Goal: Navigation & Orientation: Find specific page/section

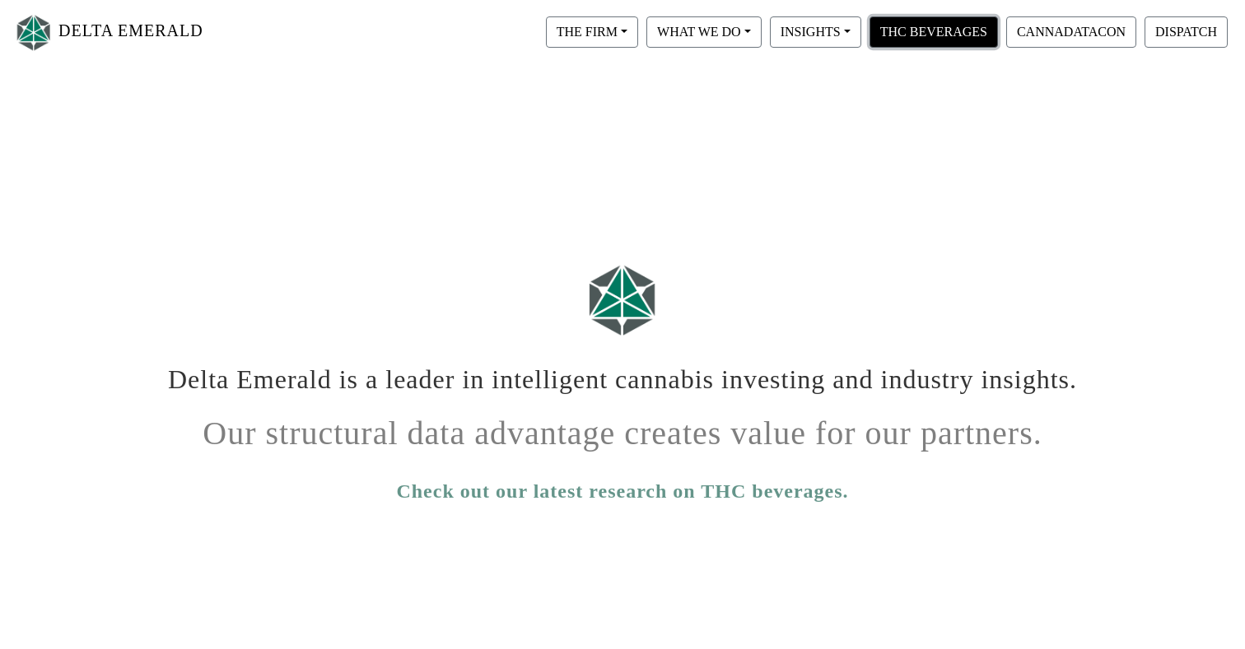
click at [954, 21] on button "THC BEVERAGES" at bounding box center [933, 31] width 128 height 31
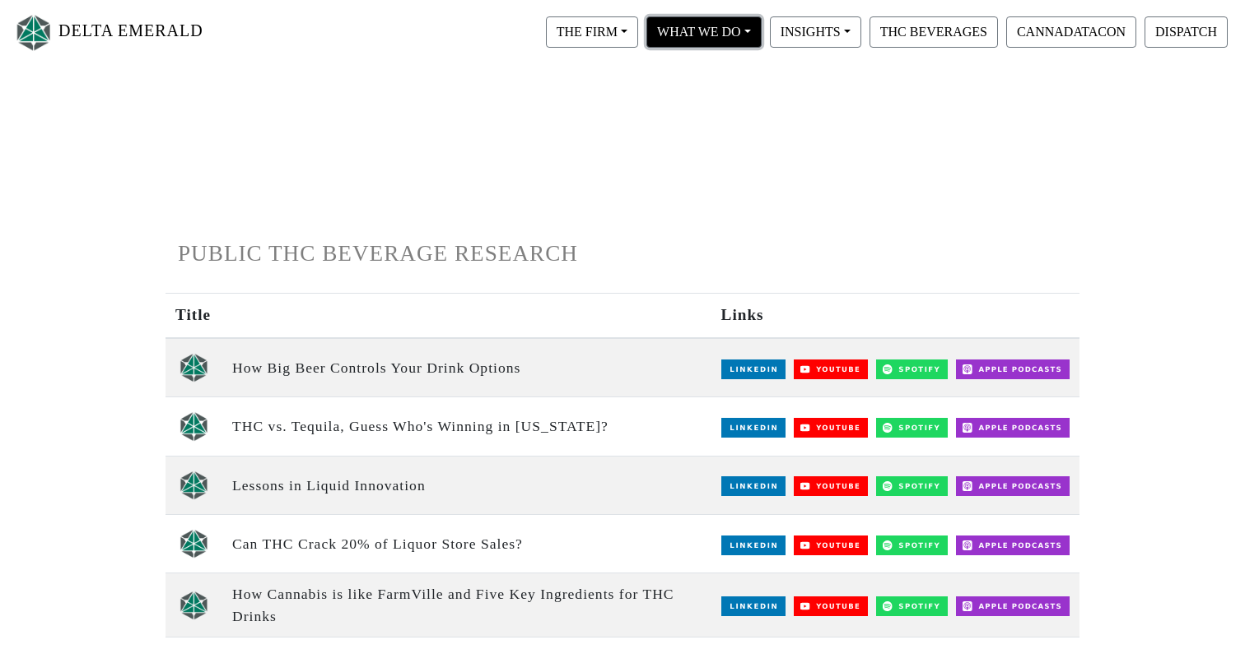
click at [692, 31] on button "WHAT WE DO" at bounding box center [703, 31] width 115 height 31
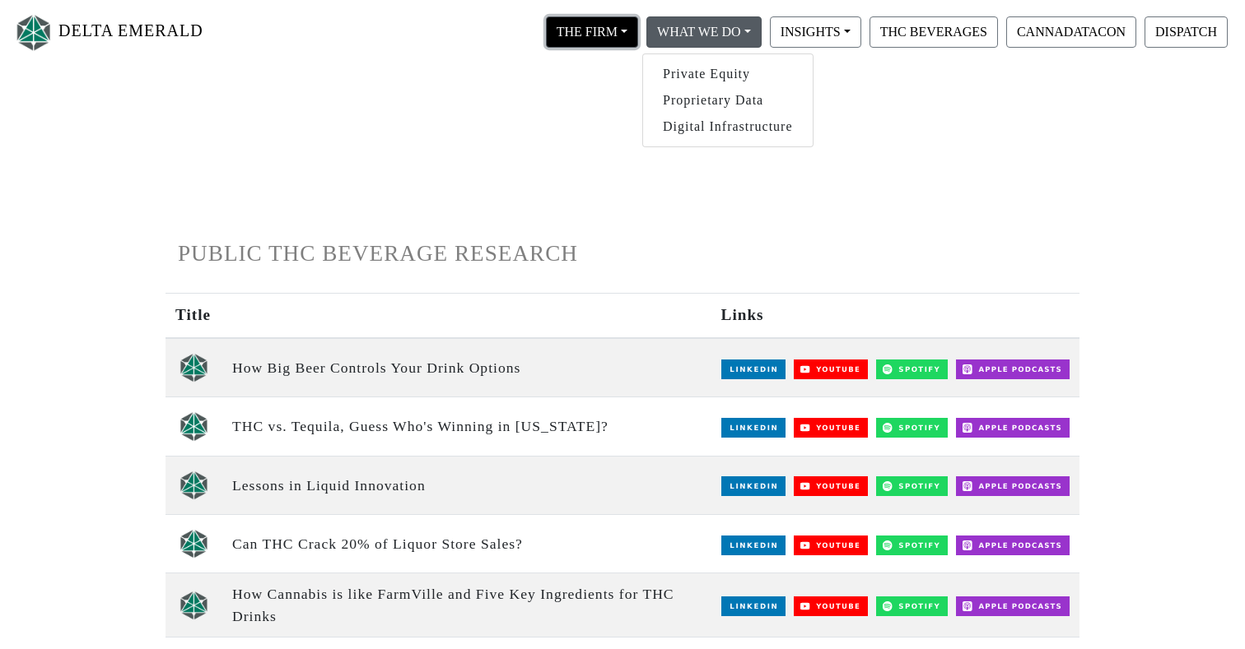
click at [617, 44] on button "THE FIRM" at bounding box center [592, 31] width 92 height 31
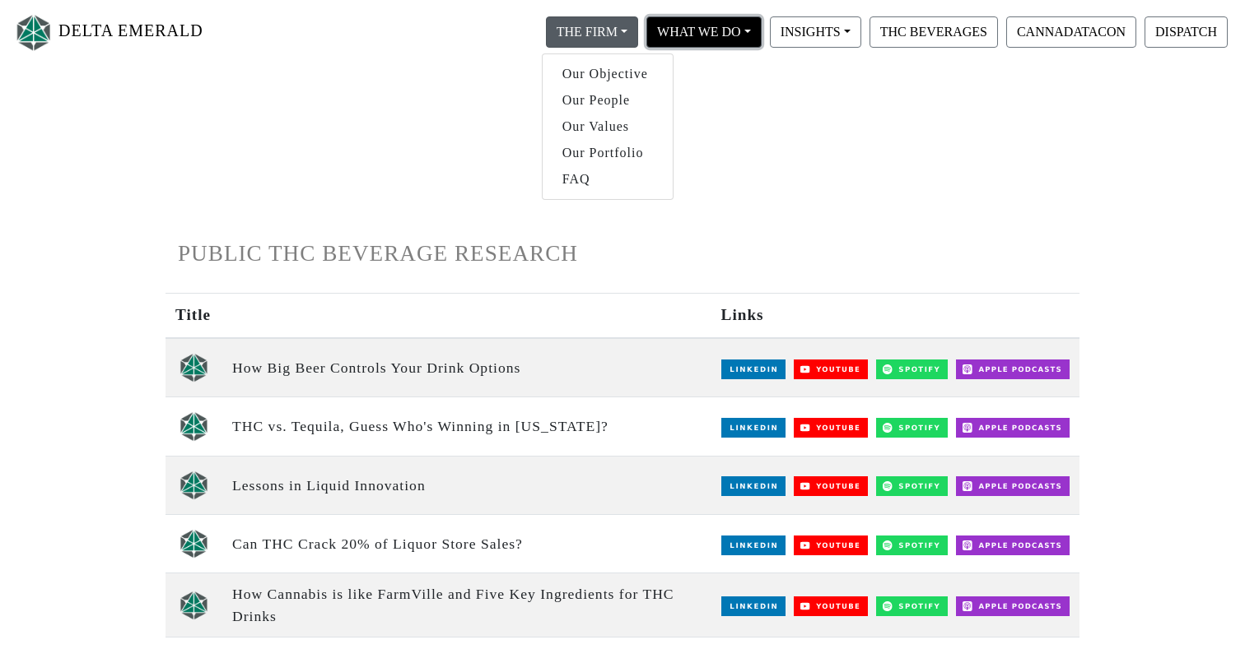
click at [732, 29] on button "WHAT WE DO" at bounding box center [703, 31] width 115 height 31
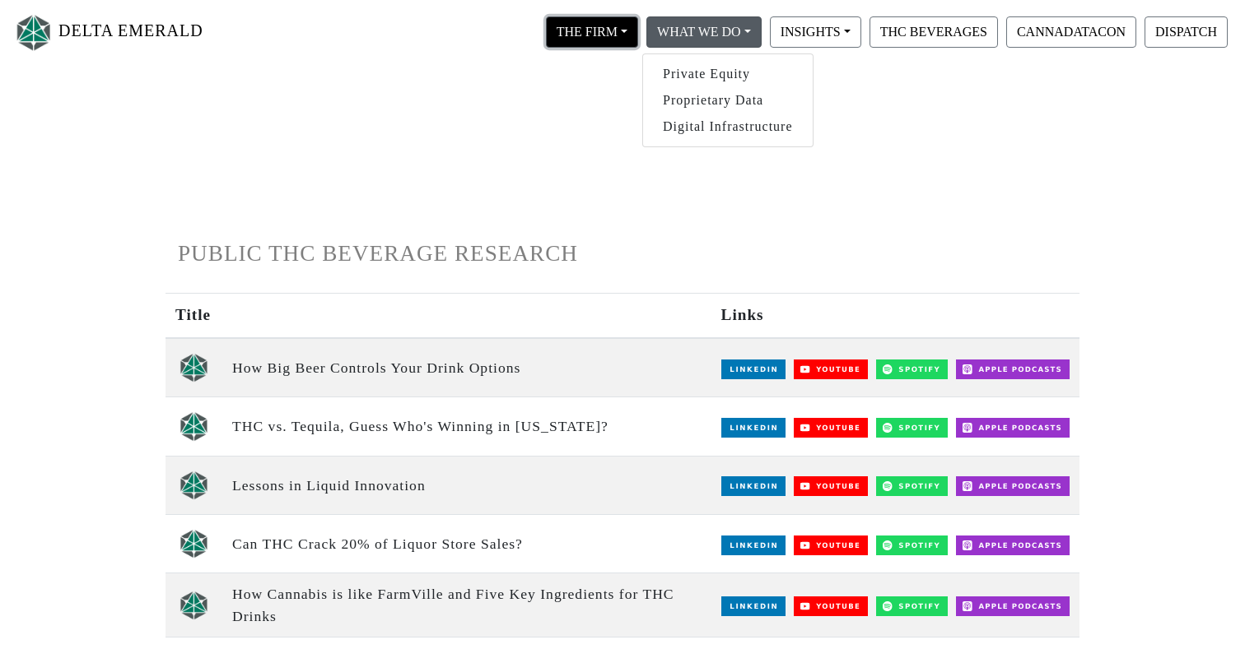
click at [602, 35] on button "THE FIRM" at bounding box center [592, 31] width 92 height 31
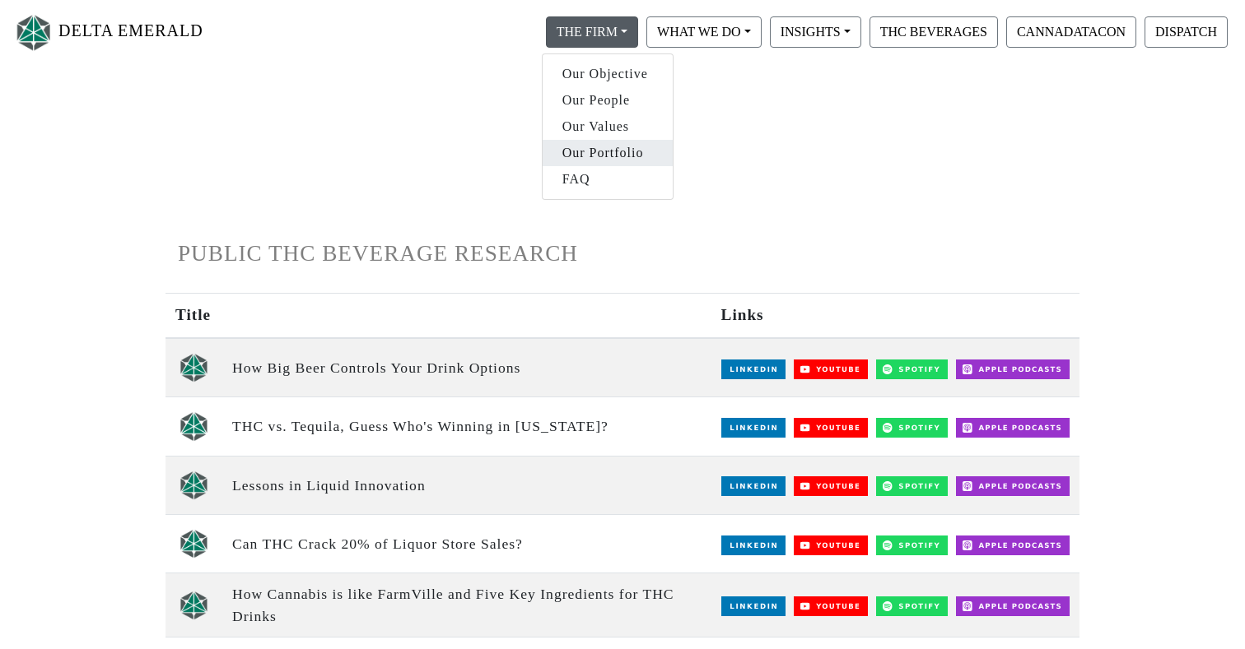
click at [616, 147] on link "Our Portfolio" at bounding box center [607, 153] width 130 height 26
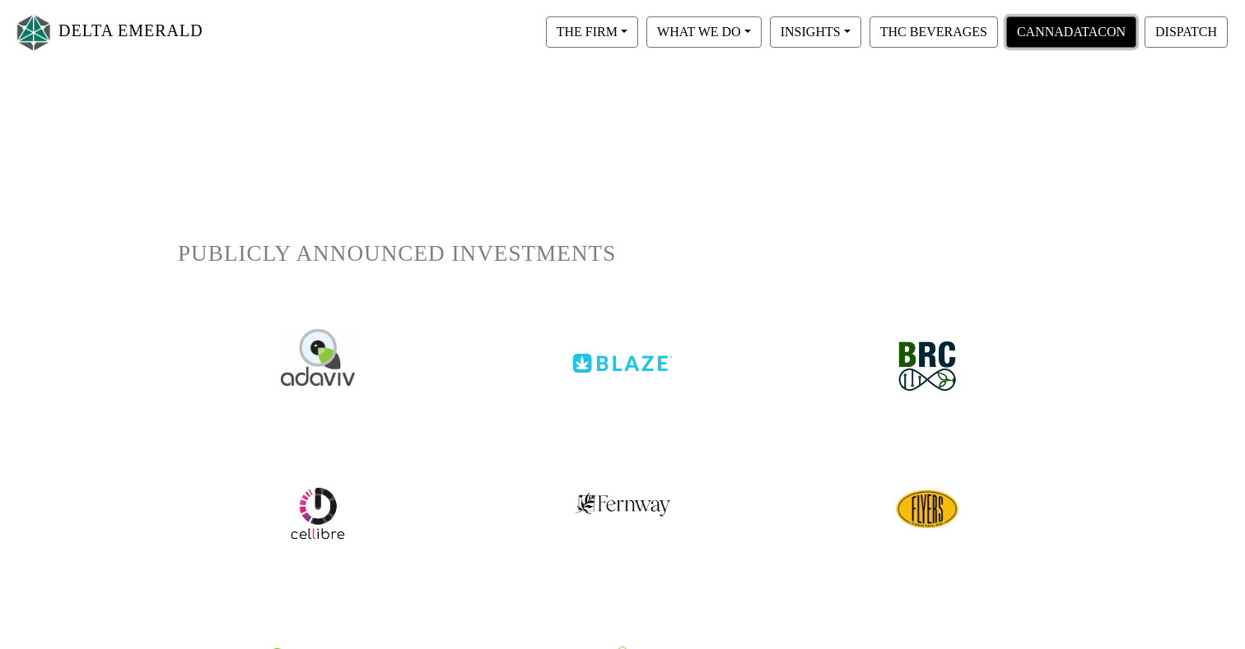
click at [1094, 28] on button "CANNADATACON" at bounding box center [1071, 31] width 130 height 31
